Goal: Information Seeking & Learning: Find specific fact

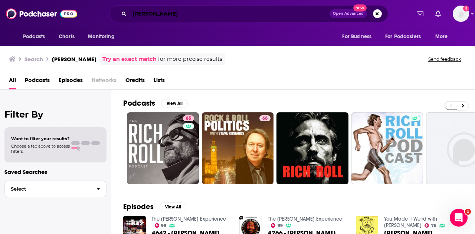
click at [158, 11] on input "[PERSON_NAME]" at bounding box center [229, 14] width 200 height 12
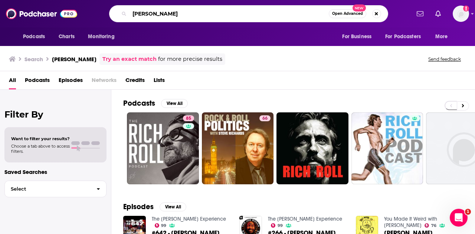
drag, startPoint x: 161, startPoint y: 13, endPoint x: 81, endPoint y: 12, distance: 80.5
click at [81, 12] on div "Podcasts Charts Monitoring [PERSON_NAME] Open Advanced New For Business For Pod…" at bounding box center [245, 13] width 329 height 17
type input "[PERSON_NAME]"
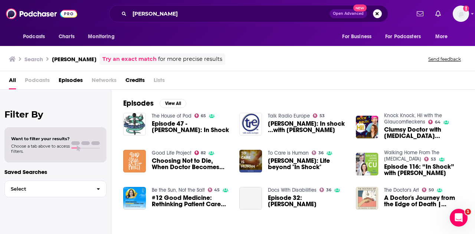
click at [130, 166] on img "Choosing Not to Die, When Doctor Becomes Patient - Dr. Rana Awdish" at bounding box center [134, 161] width 23 height 23
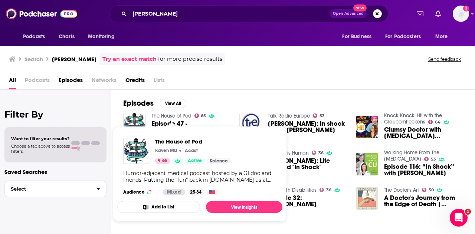
click at [125, 122] on span "The House of Pod [PERSON_NAME] MD Acast 65 Active Science Humor-adjacent medica…" at bounding box center [200, 174] width 174 height 105
click at [133, 122] on span "The House of Pod [PERSON_NAME] MD Acast 65 Active Science Humor-adjacent medica…" at bounding box center [200, 174] width 174 height 105
